Goal: Information Seeking & Learning: Learn about a topic

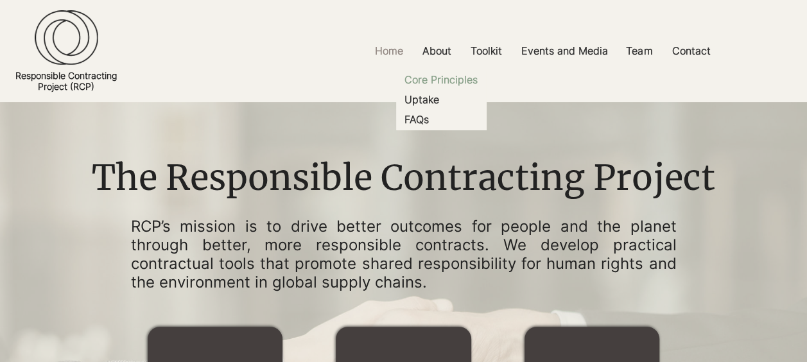
click at [436, 74] on p "Core Principles" at bounding box center [440, 80] width 83 height 20
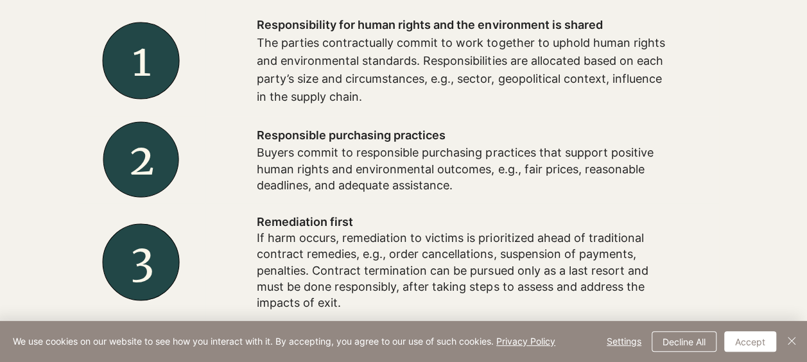
scroll to position [513, 0]
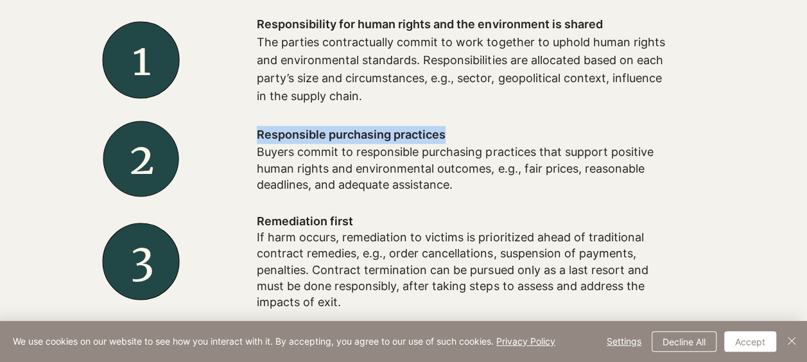
drag, startPoint x: 255, startPoint y: 135, endPoint x: 448, endPoint y: 132, distance: 192.6
click at [448, 132] on div "Responsible purchasing practices Buyers commit to responsible purchasing practi…" at bounding box center [461, 159] width 513 height 87
copy div "Responsible purchasing practices"
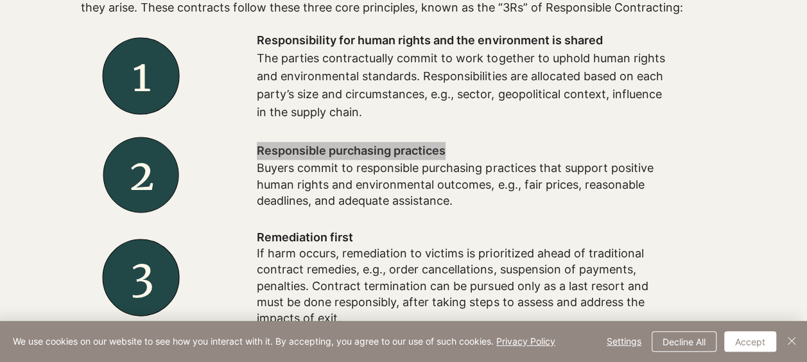
scroll to position [497, 0]
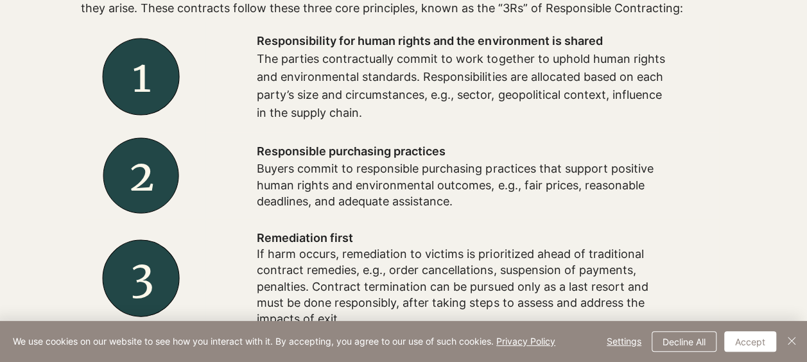
click at [302, 94] on p "The parties contractually commit to work together to uphold human rights and en…" at bounding box center [462, 86] width 411 height 72
copy p "size"
